Goal: Transaction & Acquisition: Purchase product/service

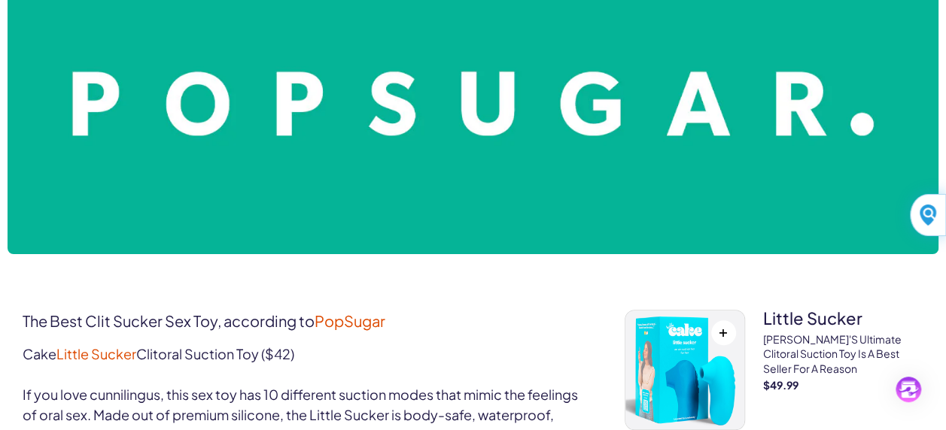
scroll to position [527, 0]
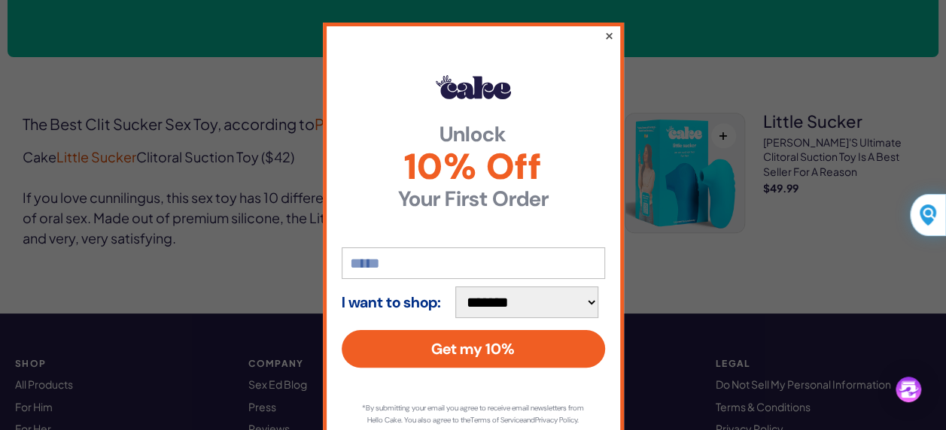
click at [603, 35] on button "×" at bounding box center [608, 35] width 10 height 18
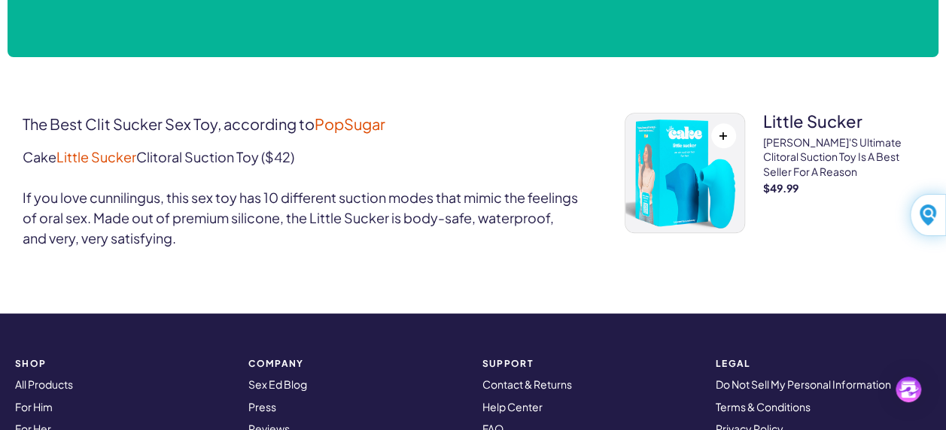
click at [679, 158] on img at bounding box center [684, 173] width 119 height 119
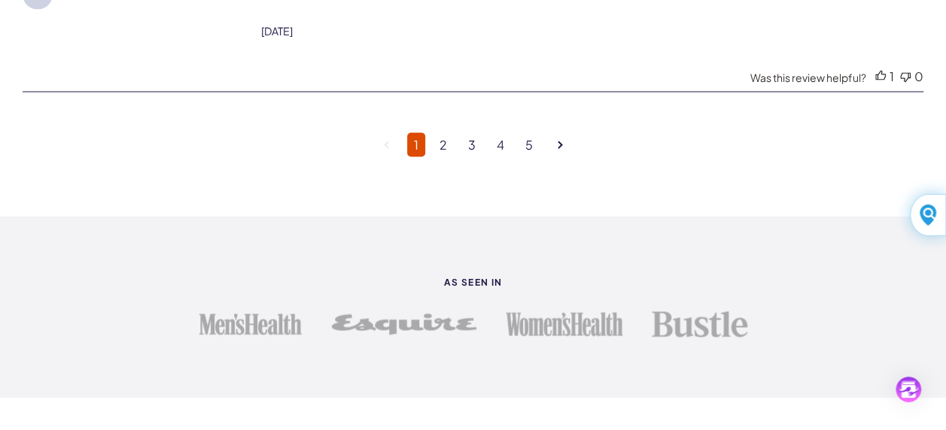
scroll to position [4213, 0]
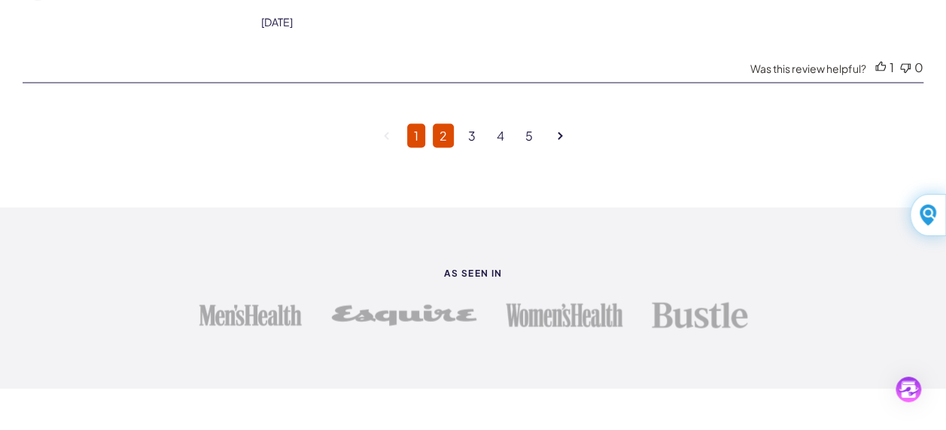
click at [443, 127] on link "2" at bounding box center [443, 135] width 21 height 24
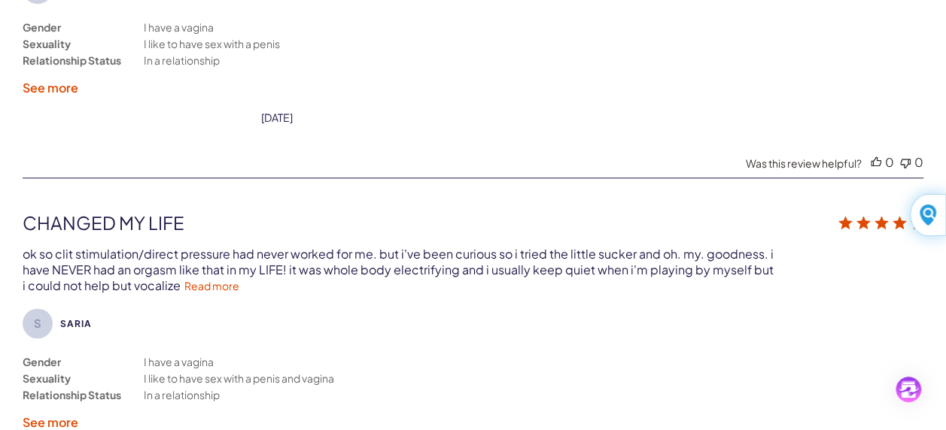
scroll to position [3744, 0]
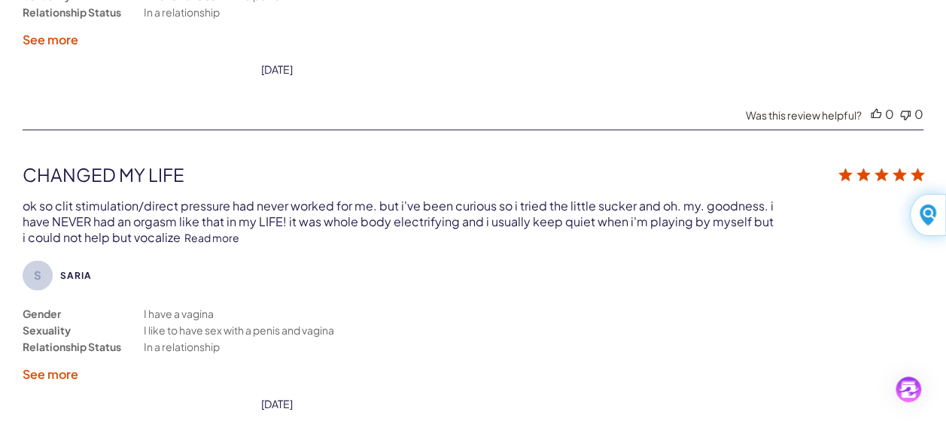
click at [220, 231] on link "Read more" at bounding box center [211, 238] width 55 height 14
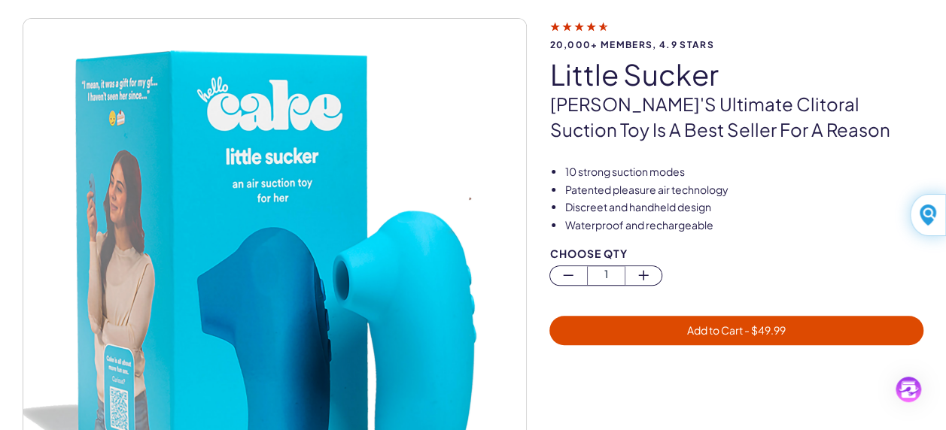
scroll to position [75, 0]
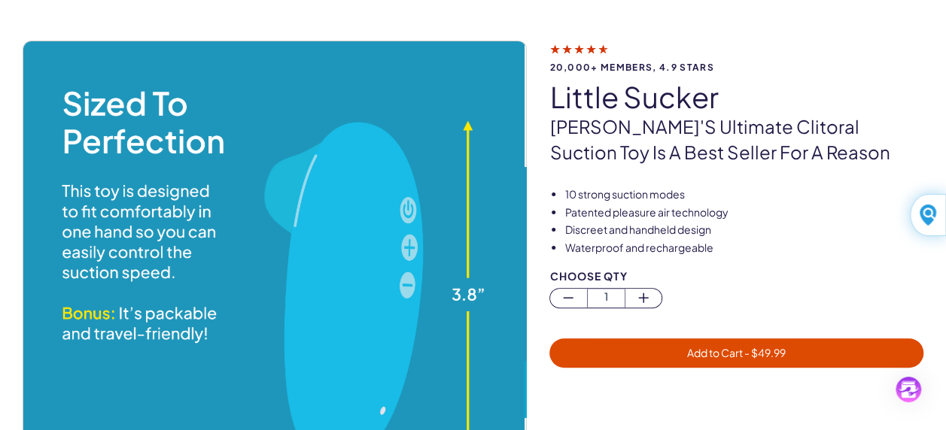
click at [252, 398] on img at bounding box center [273, 292] width 503 height 503
click at [263, 381] on img at bounding box center [273, 292] width 503 height 503
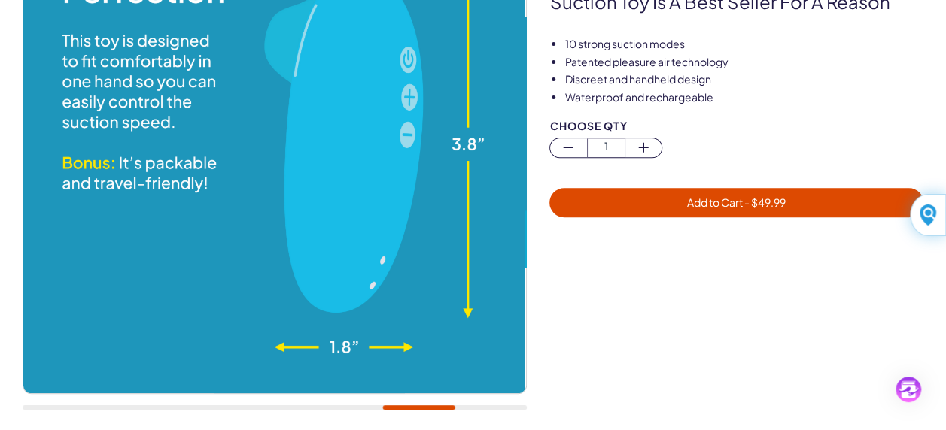
scroll to position [150, 0]
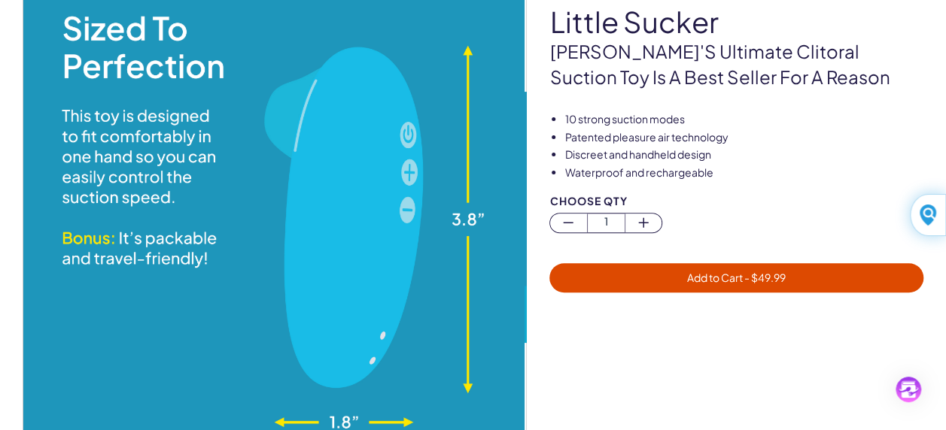
click at [567, 345] on div at bounding box center [747, 419] width 396 height 166
click at [513, 187] on img at bounding box center [273, 217] width 503 height 503
click at [441, 307] on img at bounding box center [273, 217] width 503 height 503
click at [95, 275] on img at bounding box center [273, 217] width 503 height 503
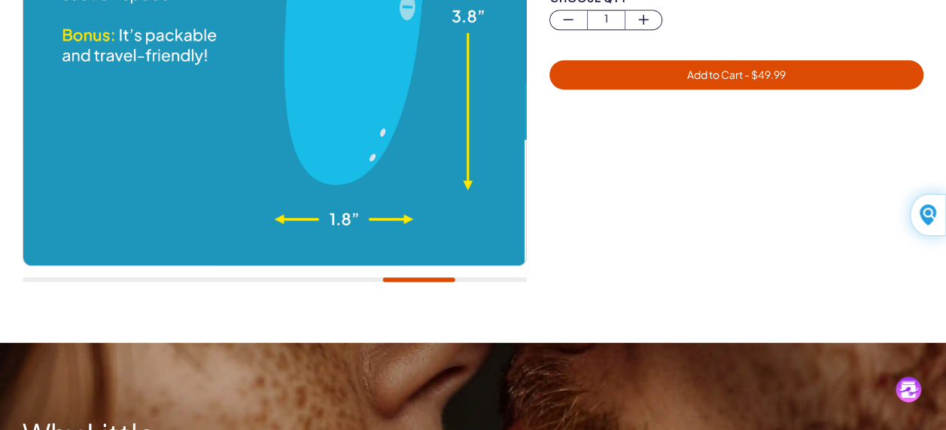
scroll to position [376, 0]
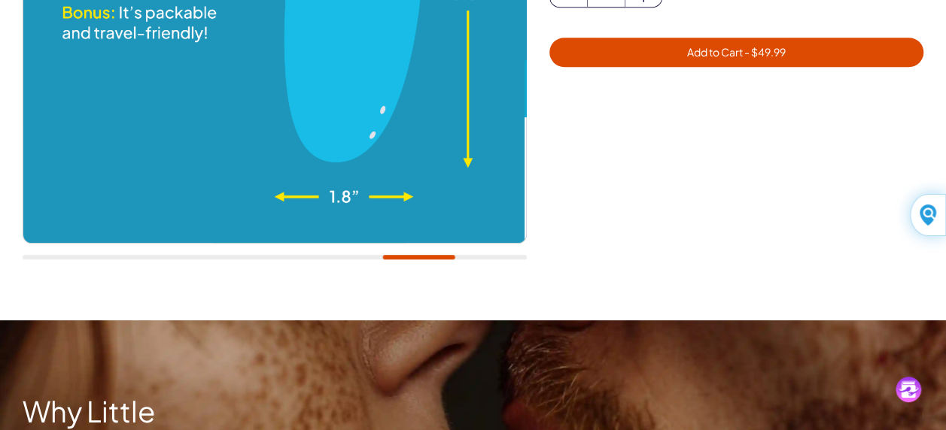
click at [494, 257] on div at bounding box center [275, 257] width 504 height 5
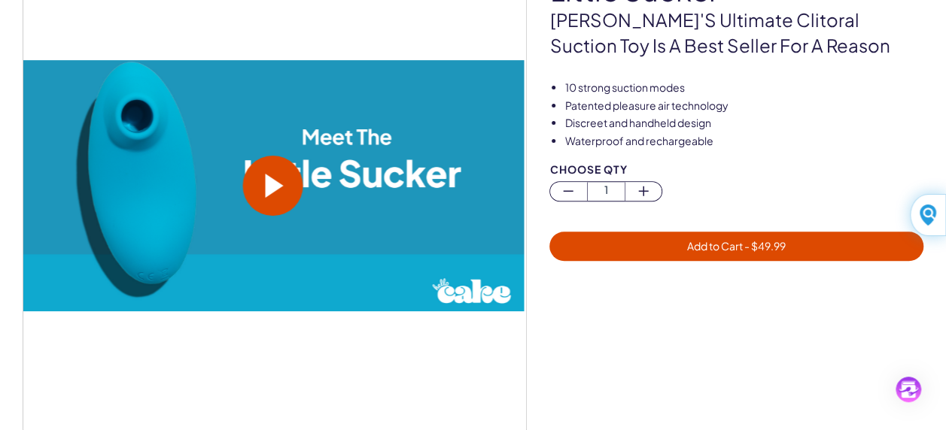
scroll to position [150, 0]
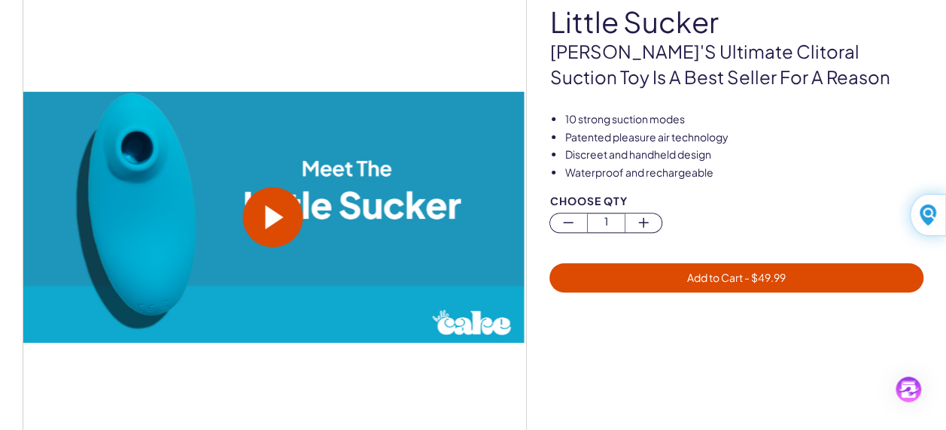
click at [282, 214] on span at bounding box center [274, 217] width 18 height 24
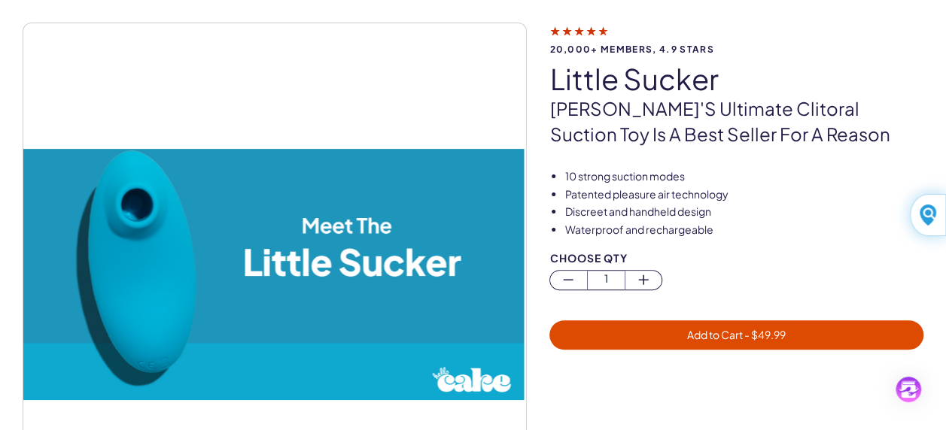
scroll to position [75, 0]
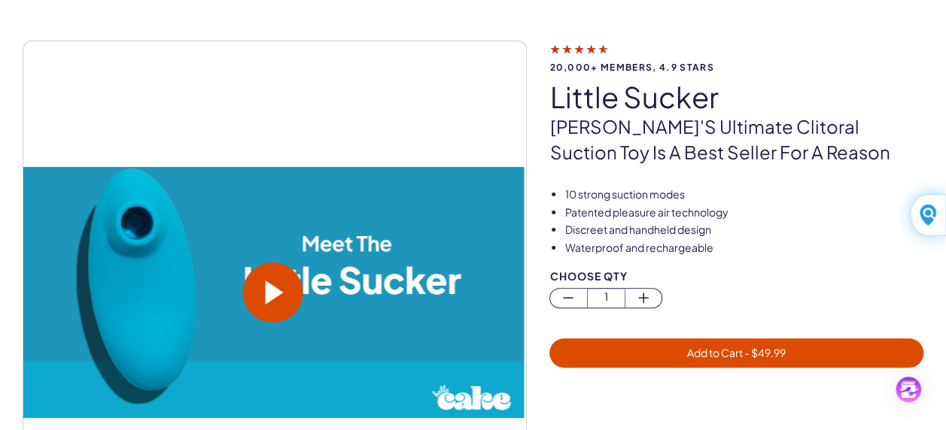
click at [269, 293] on span at bounding box center [274, 293] width 18 height 24
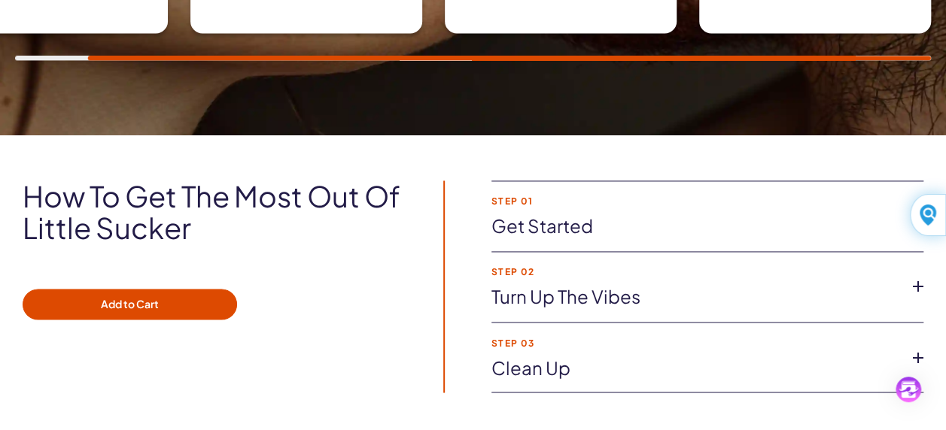
scroll to position [1053, 0]
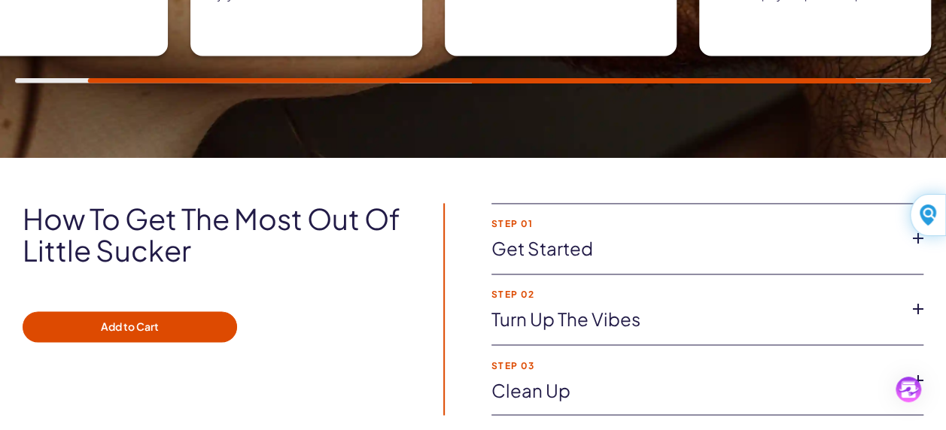
click at [916, 238] on icon at bounding box center [918, 238] width 23 height 23
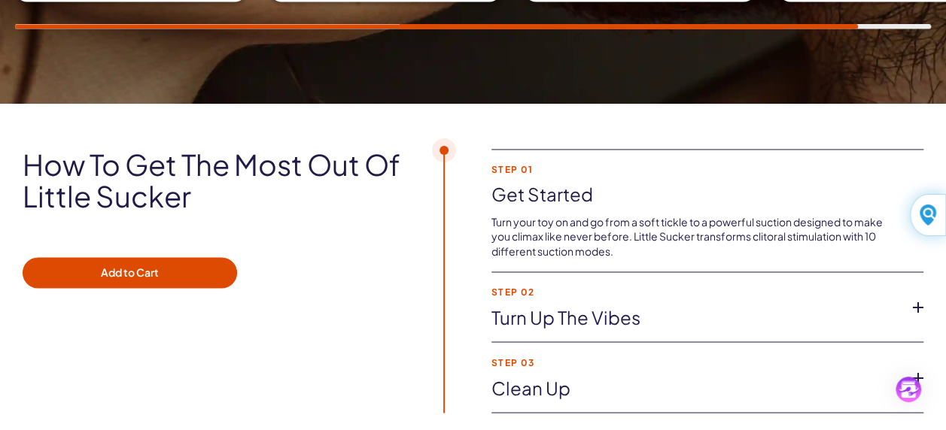
scroll to position [1129, 0]
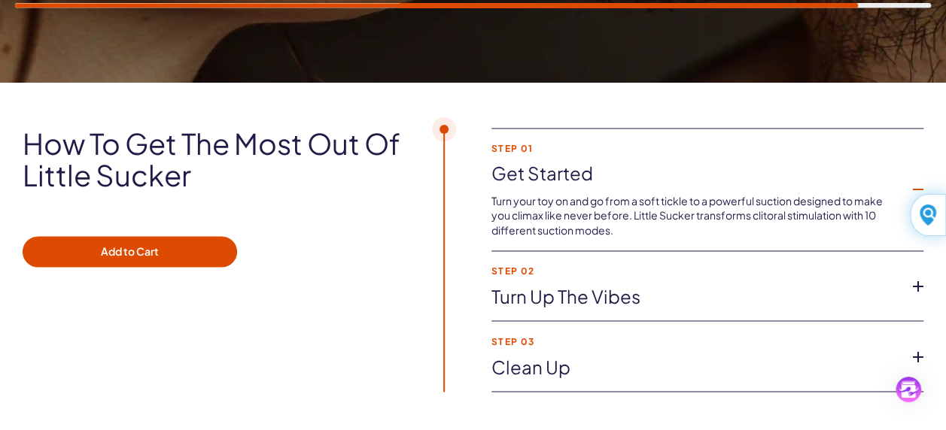
click at [917, 286] on icon at bounding box center [918, 286] width 23 height 23
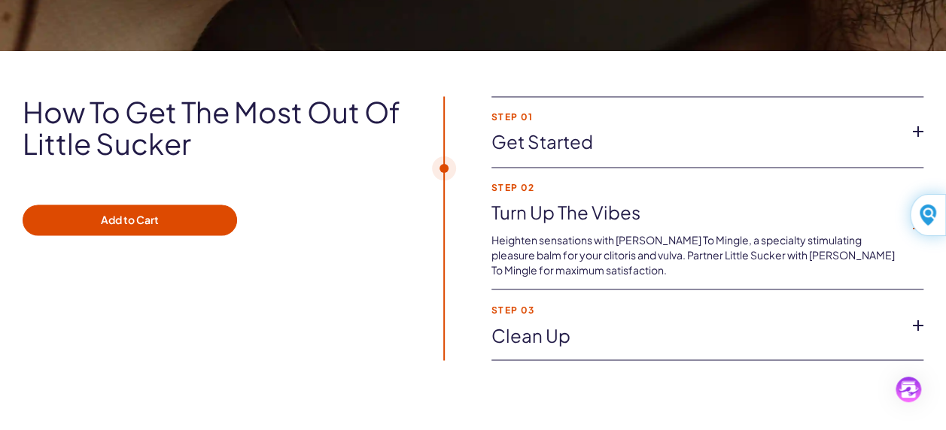
scroll to position [1204, 0]
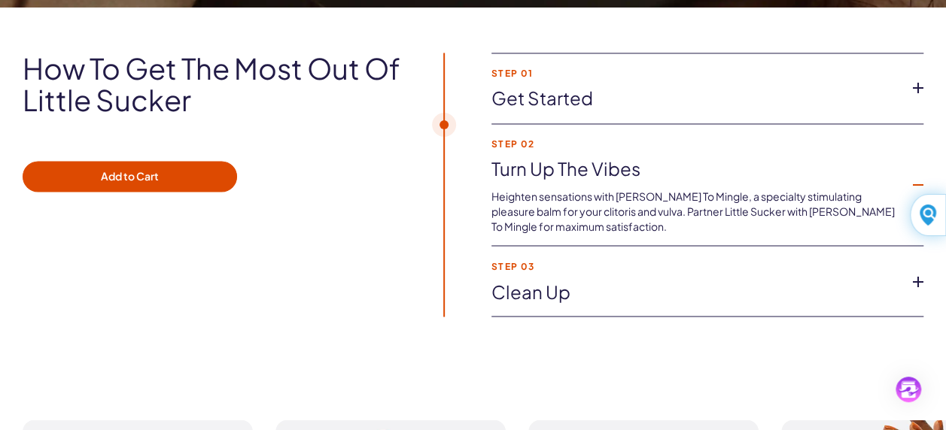
click at [918, 281] on icon at bounding box center [918, 281] width 23 height 23
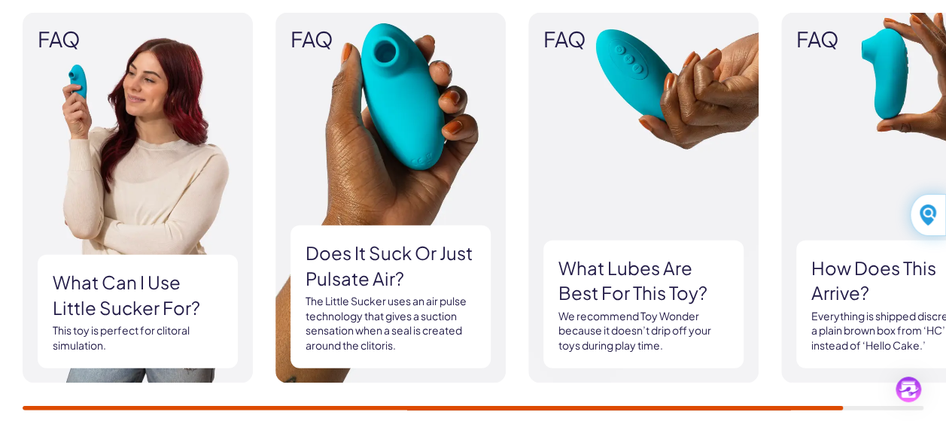
scroll to position [1580, 0]
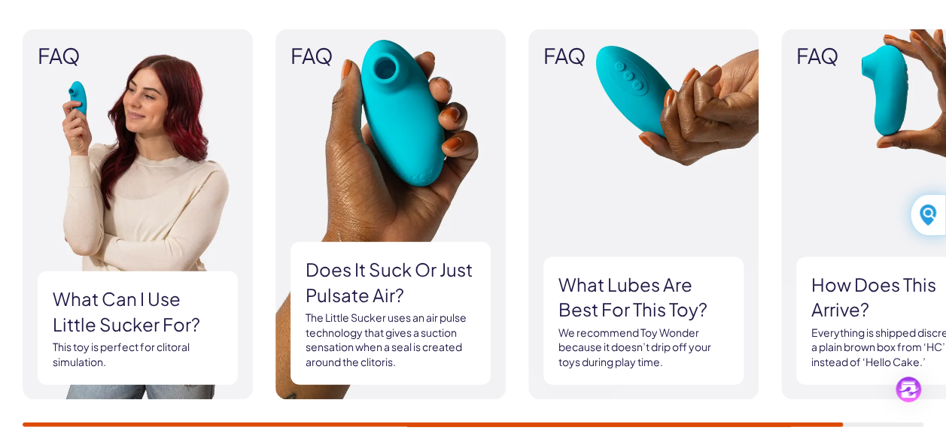
click at [627, 302] on h3 "What lubes are best for this toy?" at bounding box center [643, 297] width 170 height 50
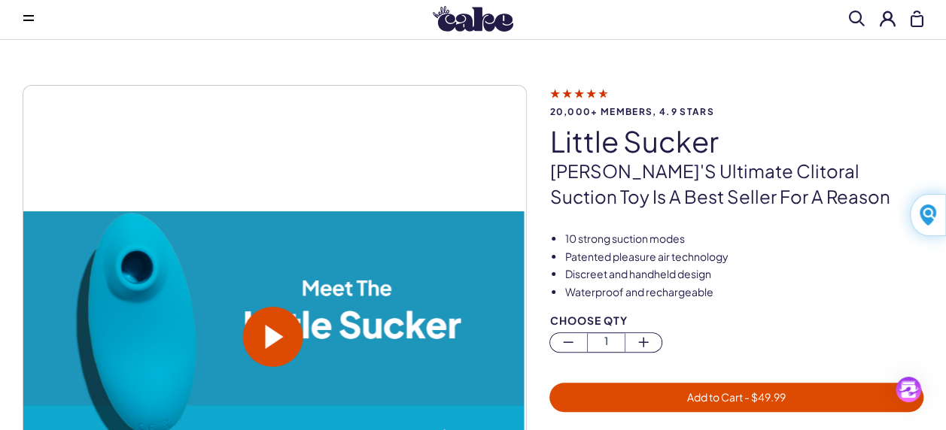
scroll to position [0, 0]
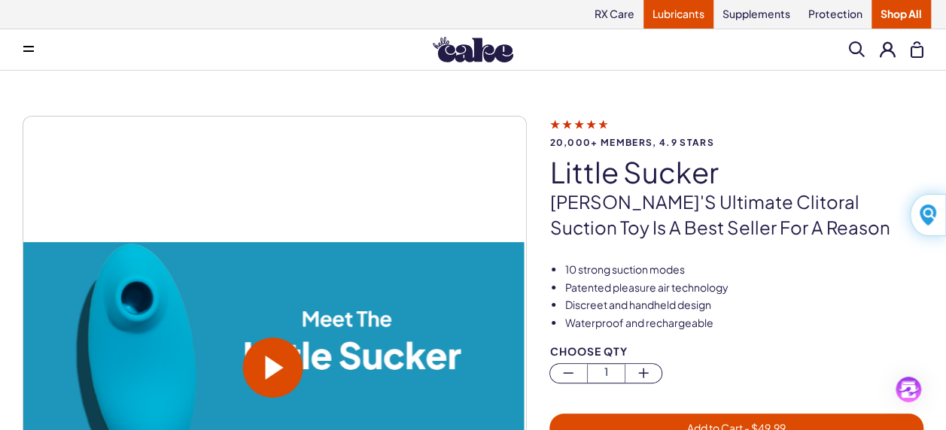
click at [673, 10] on link "Lubricants" at bounding box center [678, 14] width 70 height 29
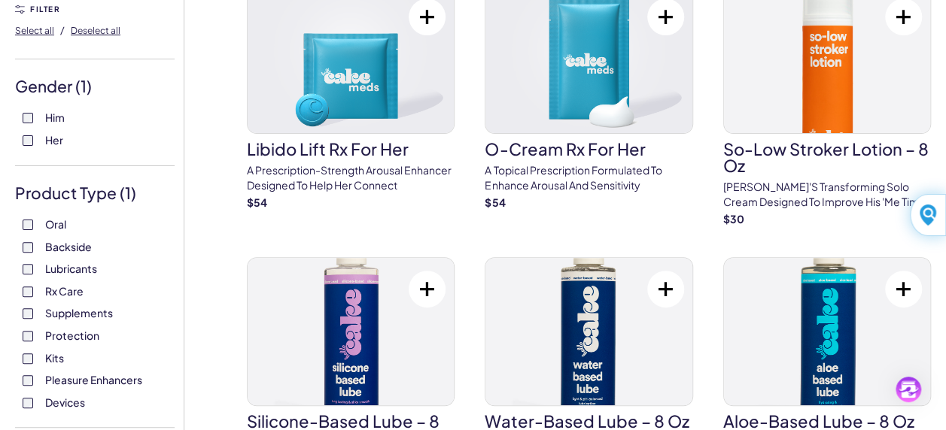
scroll to position [150, 0]
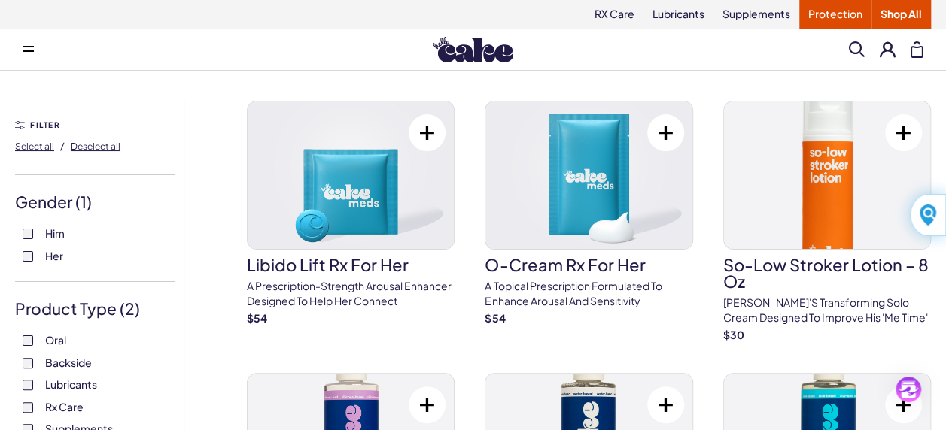
click at [839, 17] on link "Protection" at bounding box center [835, 14] width 72 height 29
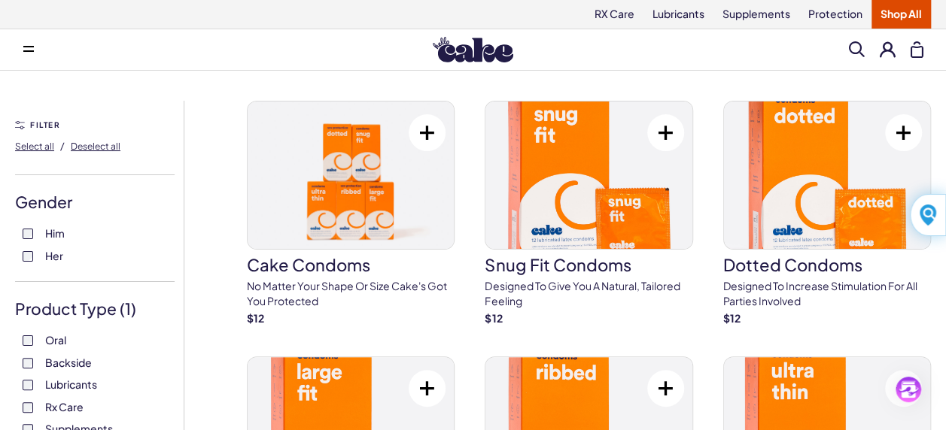
click at [889, 14] on link "Shop All" at bounding box center [900, 14] width 59 height 29
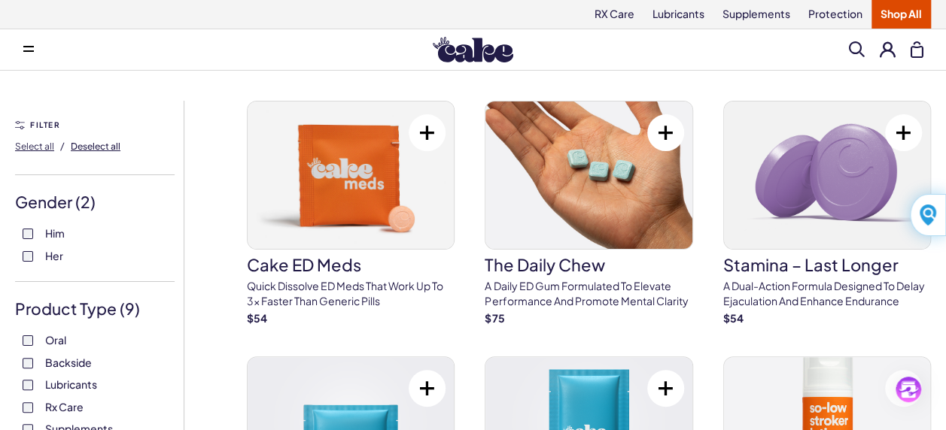
click at [99, 145] on span "Deselect all" at bounding box center [96, 146] width 50 height 11
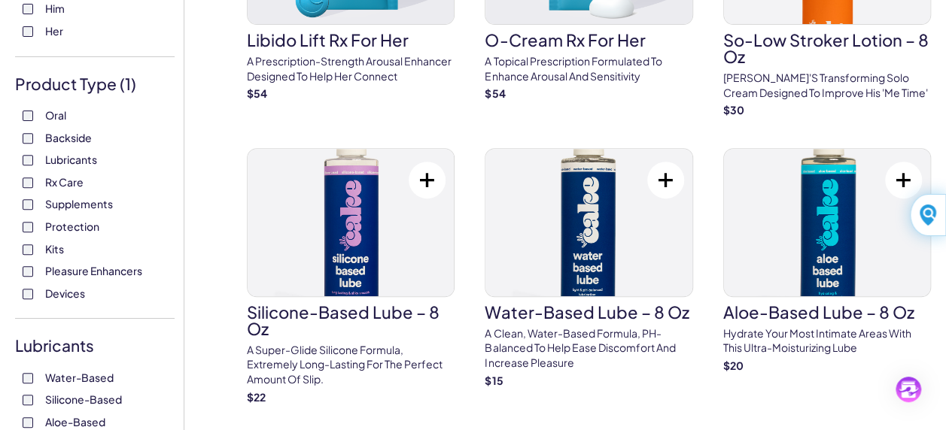
scroll to position [226, 0]
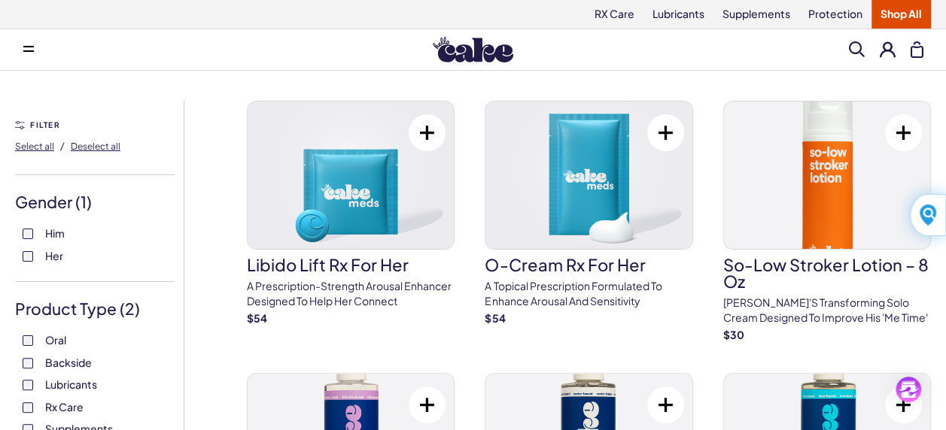
click at [27, 48] on span at bounding box center [28, 50] width 11 height 8
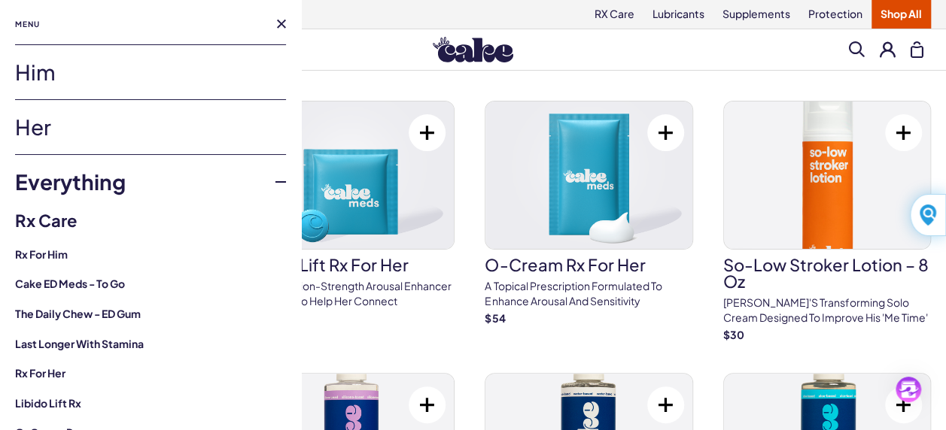
click at [43, 128] on link "Her" at bounding box center [150, 127] width 271 height 54
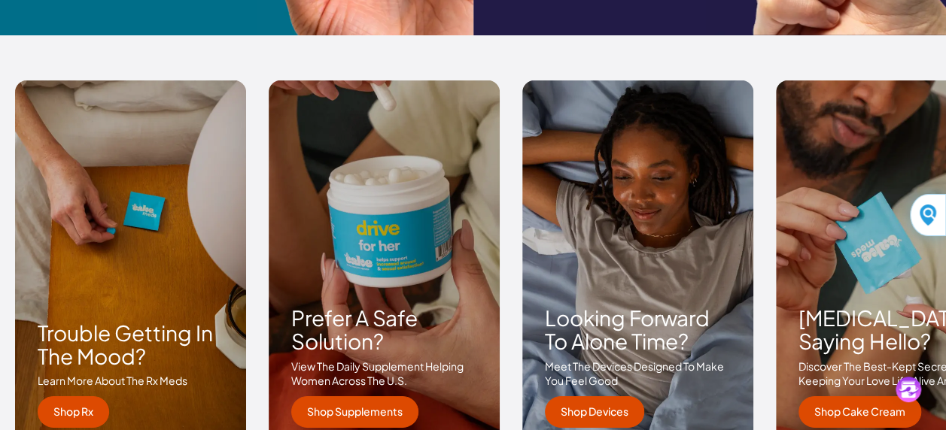
scroll to position [2182, 0]
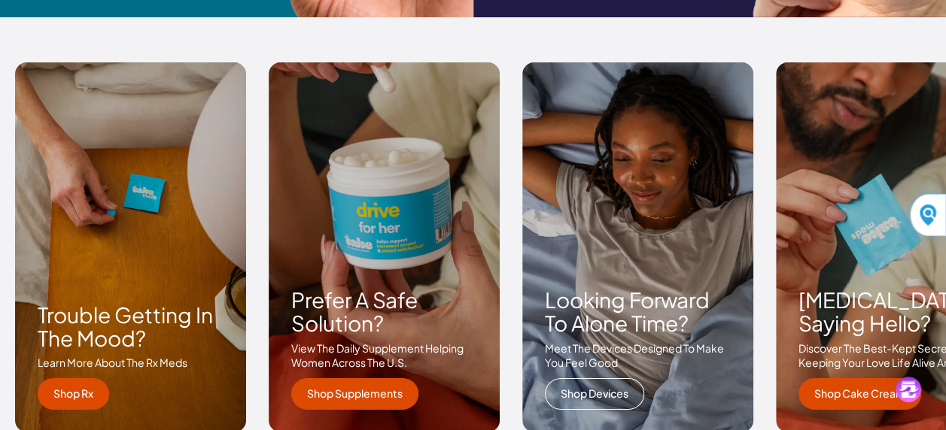
click at [576, 389] on link "Shop Devices" at bounding box center [594, 394] width 99 height 32
